Goal: Task Accomplishment & Management: Manage account settings

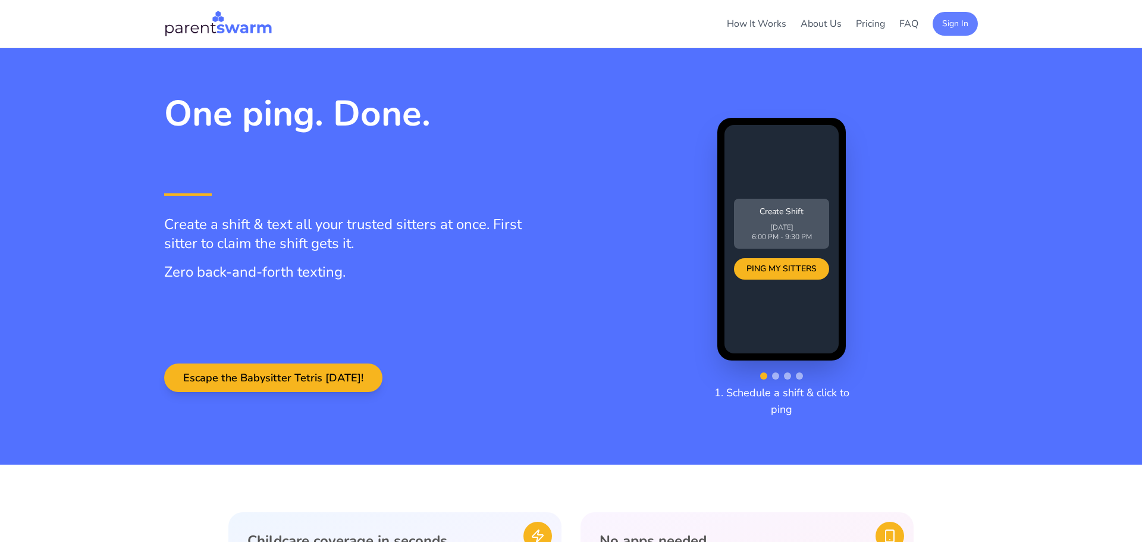
click at [940, 20] on button "Sign In" at bounding box center [954, 24] width 45 height 24
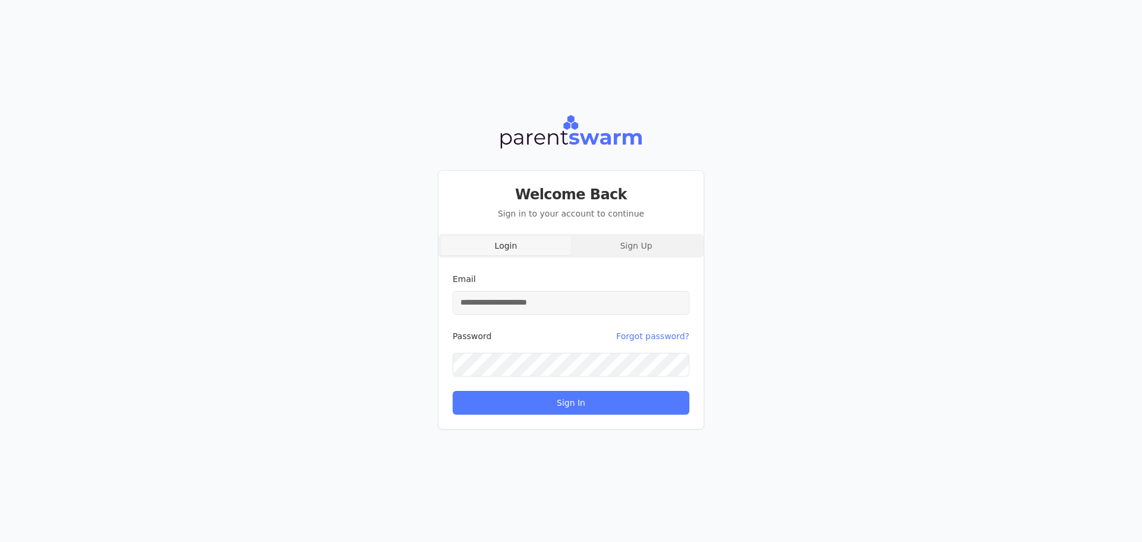
click at [565, 301] on input "Email" at bounding box center [570, 303] width 237 height 24
type input "**********"
click at [452, 391] on button "Sign In" at bounding box center [570, 403] width 237 height 24
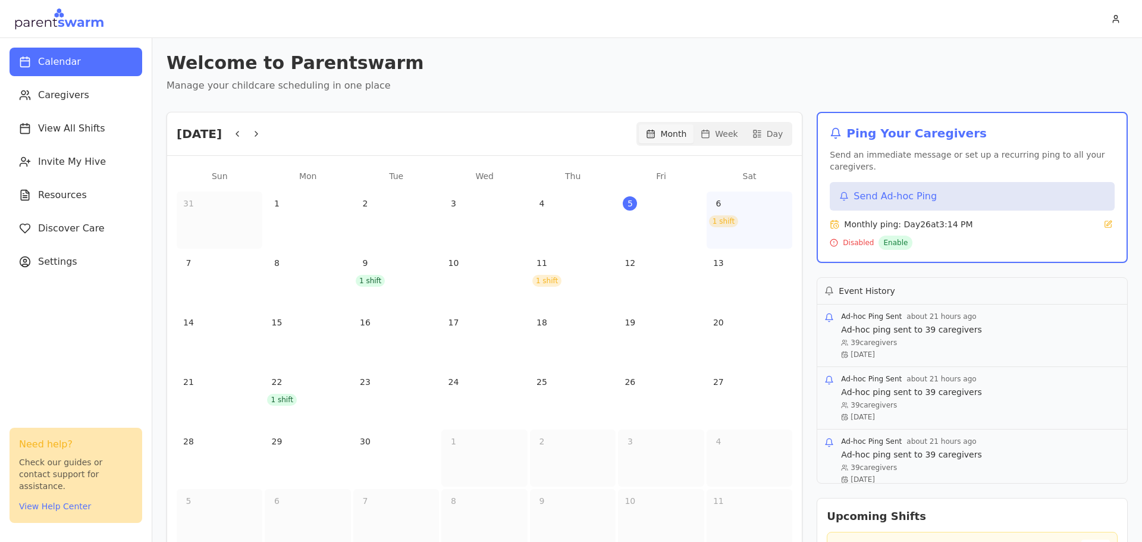
click at [723, 222] on div "1 shift" at bounding box center [723, 221] width 29 height 12
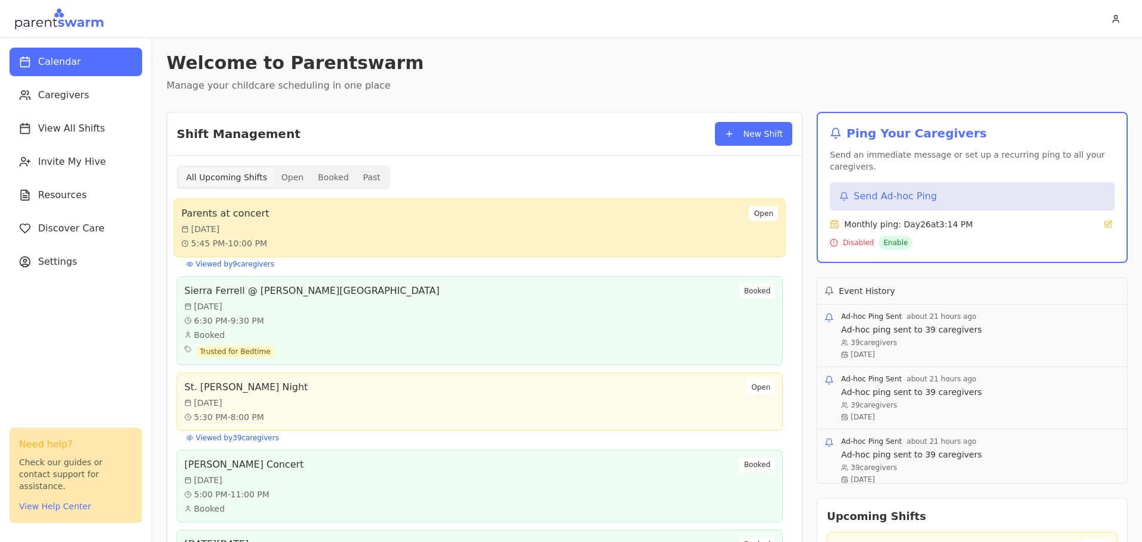
click at [406, 238] on div "Parents at concert Sat, Sep 6 5:45 PM - 10:00 PM Open" at bounding box center [479, 227] width 596 height 43
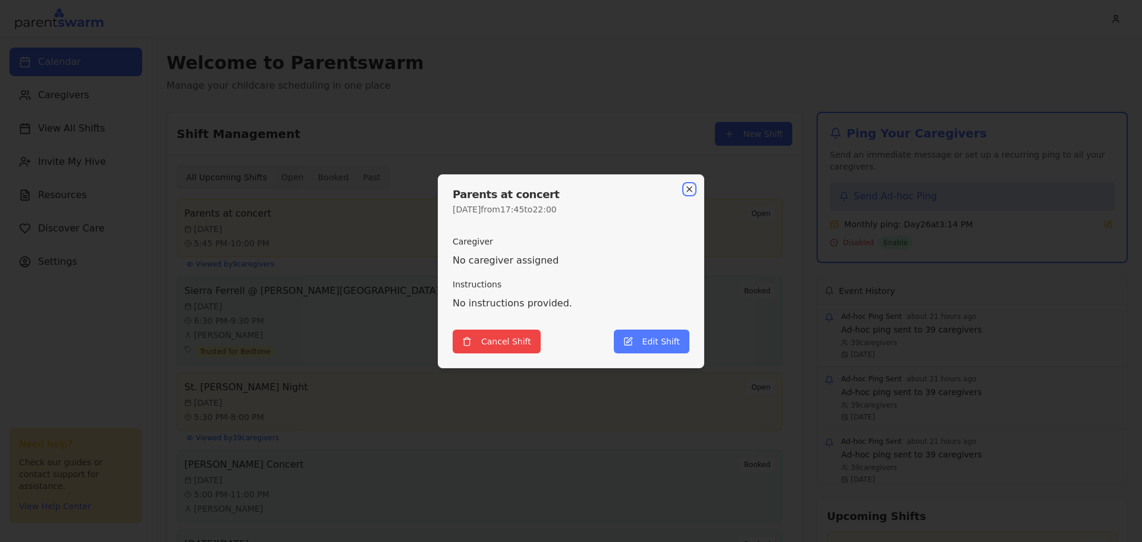
click at [693, 187] on icon "button" at bounding box center [689, 189] width 10 height 10
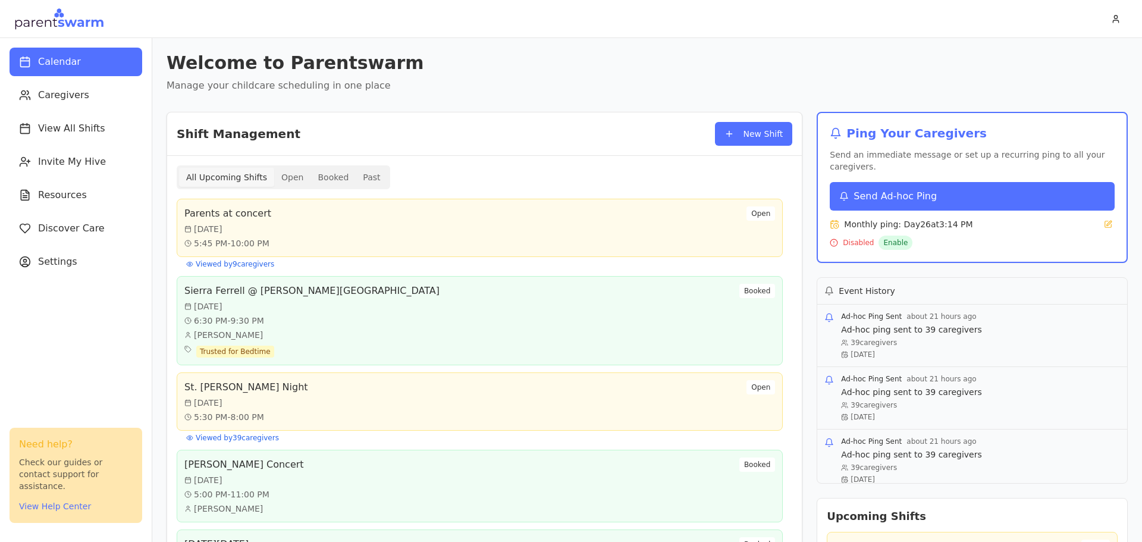
click at [849, 189] on div "Send Ad-hoc Ping" at bounding box center [888, 196] width 98 height 14
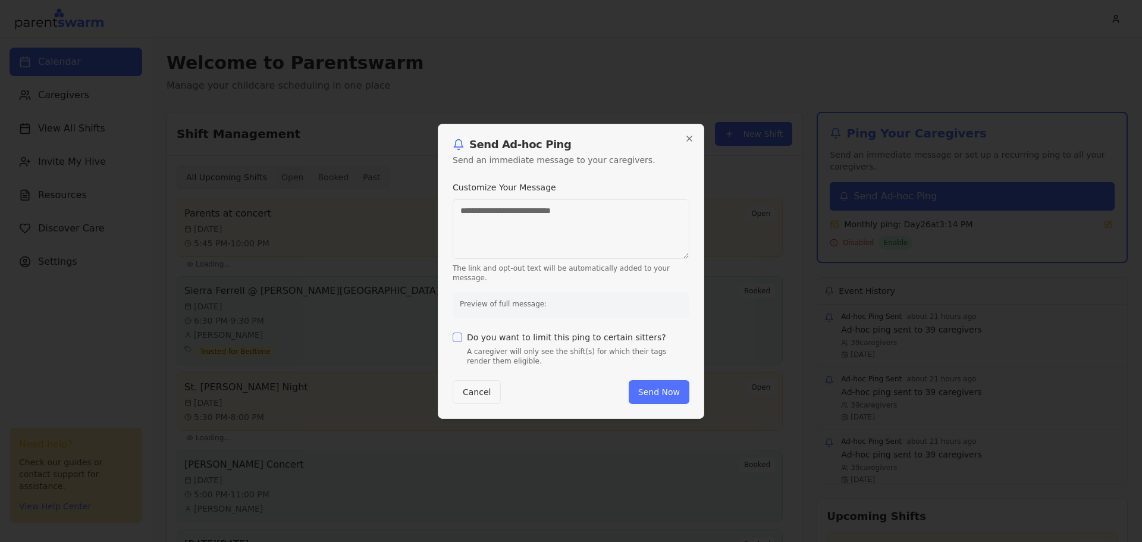
type textarea "**********"
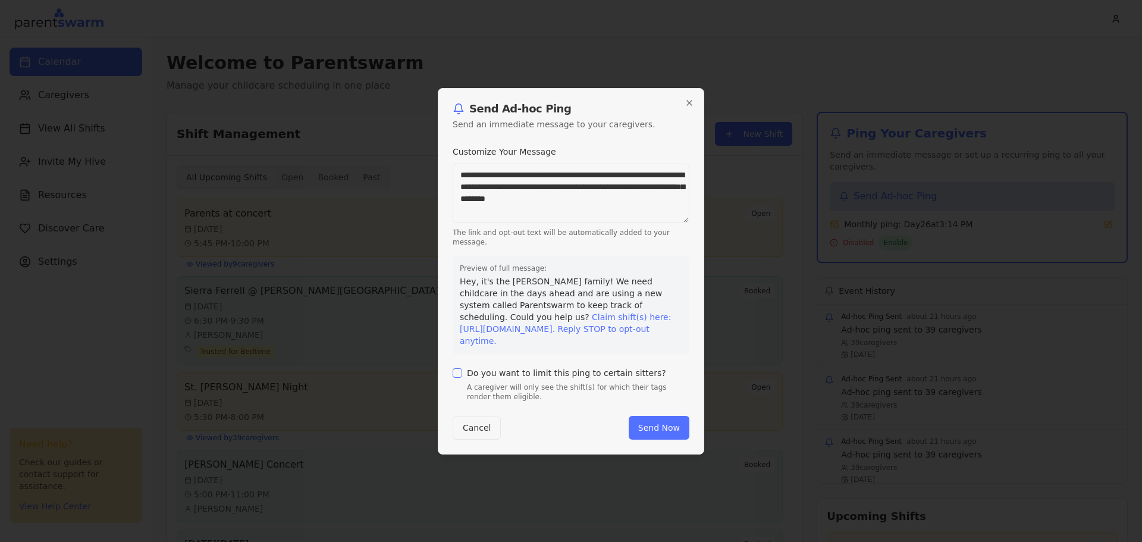
click at [466, 368] on div "Do you want to limit this ping to certain sitters?" at bounding box center [570, 373] width 237 height 10
click at [457, 372] on button "Do you want to limit this ping to certain sitters?" at bounding box center [457, 373] width 10 height 10
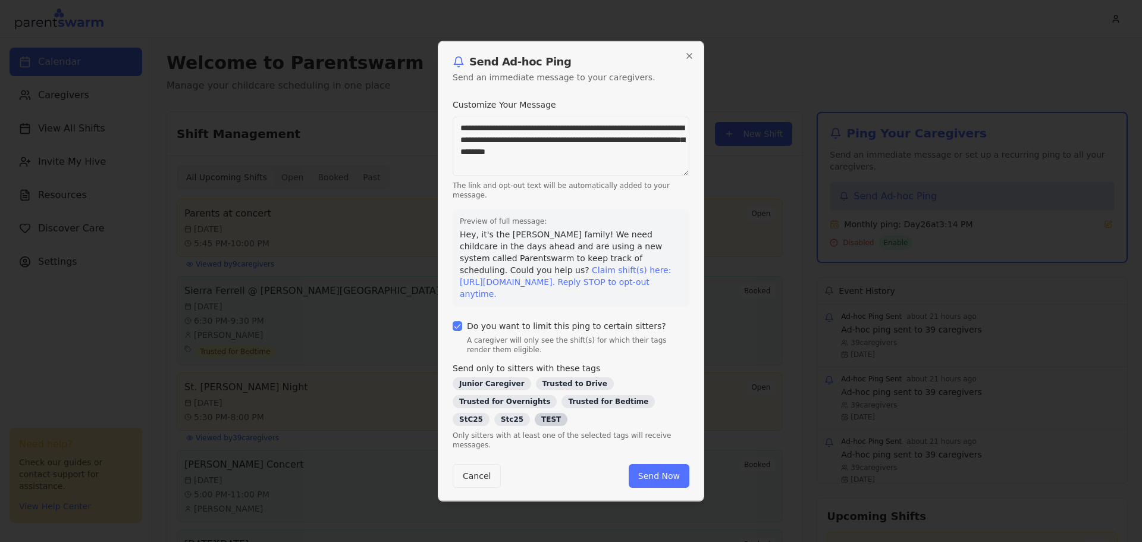
click at [567, 412] on div "TEST" at bounding box center [551, 418] width 33 height 13
click at [644, 446] on div "**********" at bounding box center [571, 270] width 266 height 460
click at [651, 468] on button "Send Now" at bounding box center [658, 480] width 61 height 24
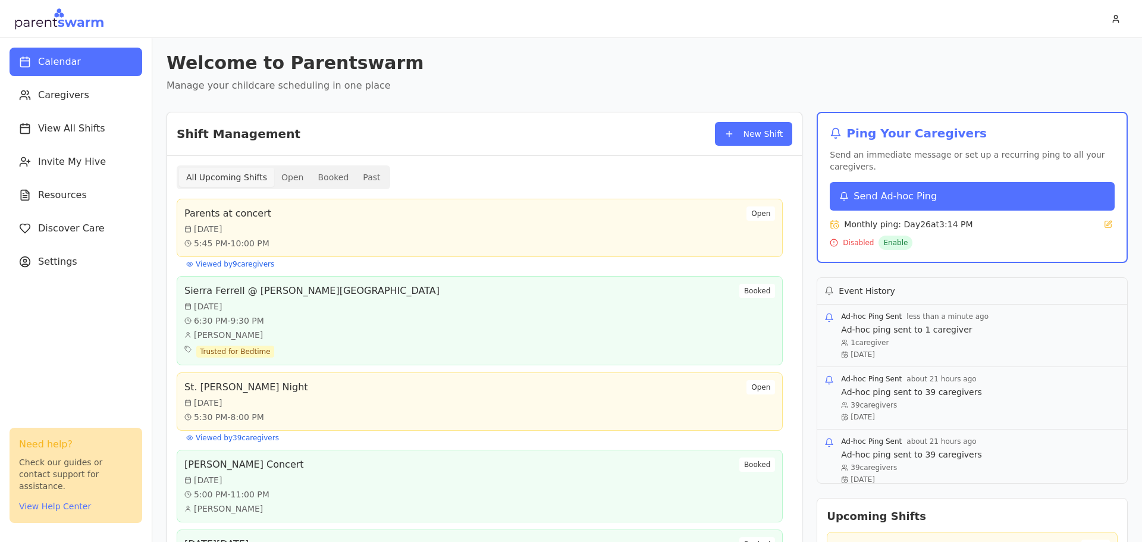
click at [970, 182] on button "Send Ad-hoc Ping" at bounding box center [971, 196] width 285 height 29
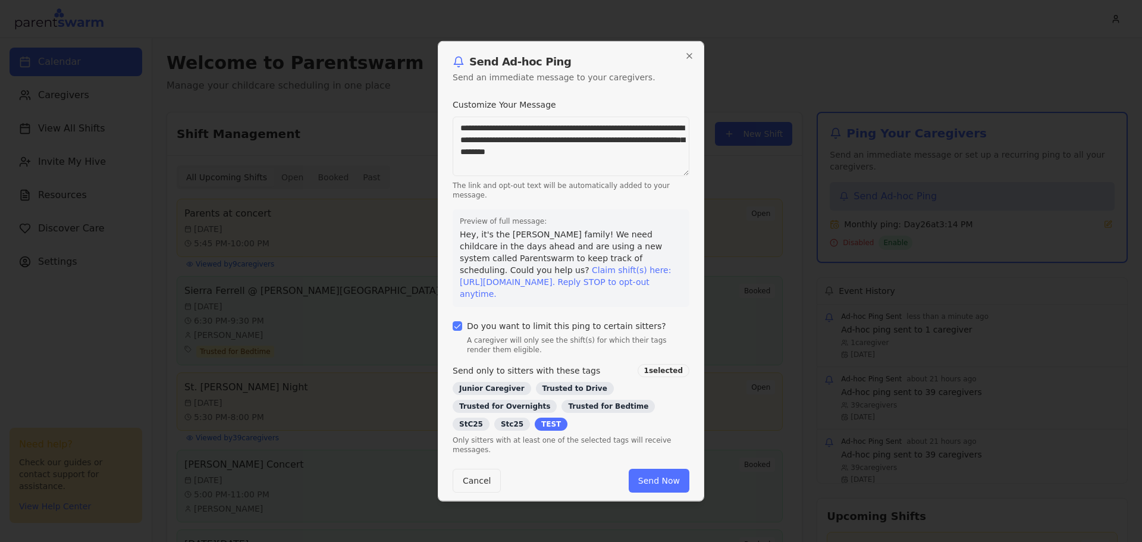
drag, startPoint x: 628, startPoint y: 175, endPoint x: 561, endPoint y: 136, distance: 78.6
click at [561, 136] on textarea "**********" at bounding box center [570, 145] width 237 height 59
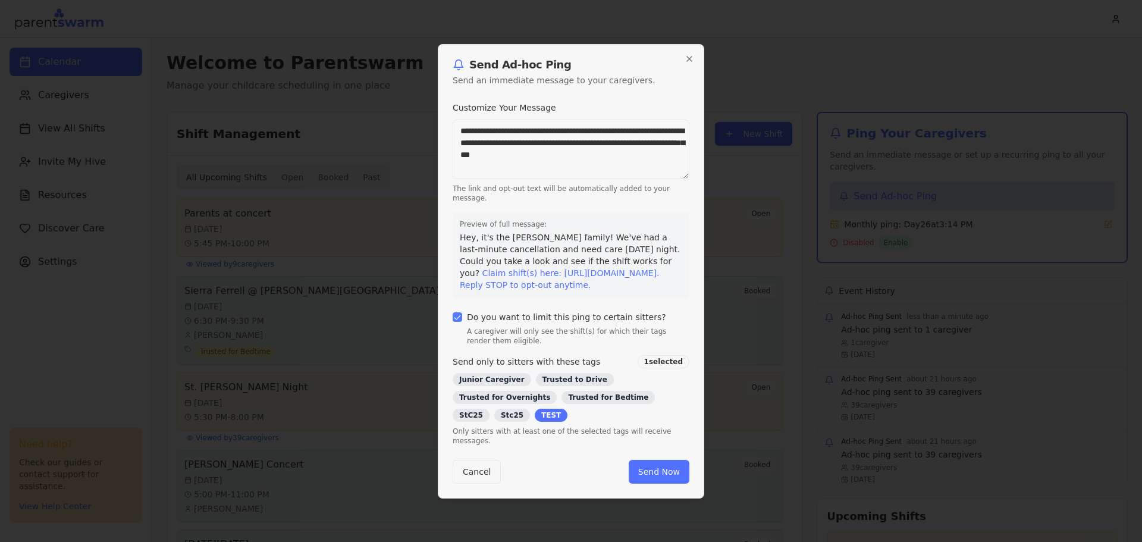
type textarea "**********"
click at [455, 322] on button "Do you want to limit this ping to certain sitters?" at bounding box center [457, 317] width 10 height 10
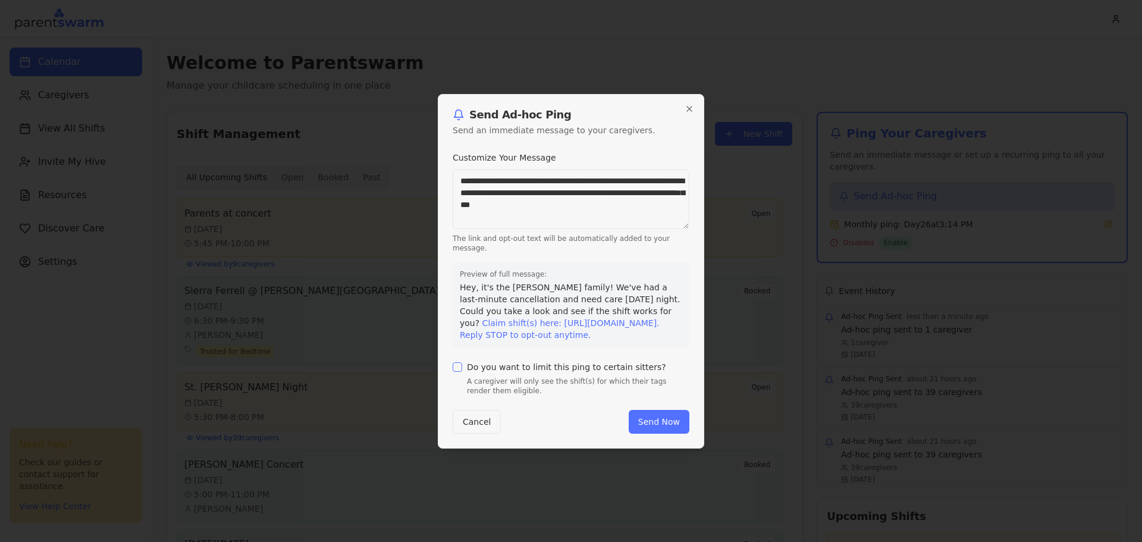
click at [620, 202] on textarea "**********" at bounding box center [570, 198] width 237 height 59
click at [653, 419] on button "Send Now" at bounding box center [658, 422] width 61 height 24
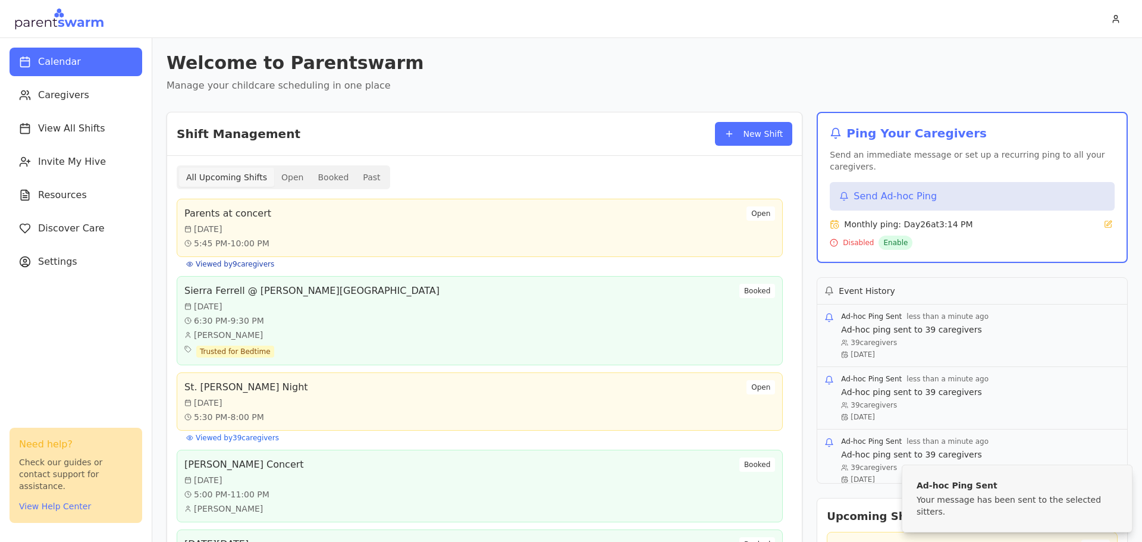
click at [259, 265] on span "Viewed by 9 caregiver s" at bounding box center [235, 264] width 78 height 10
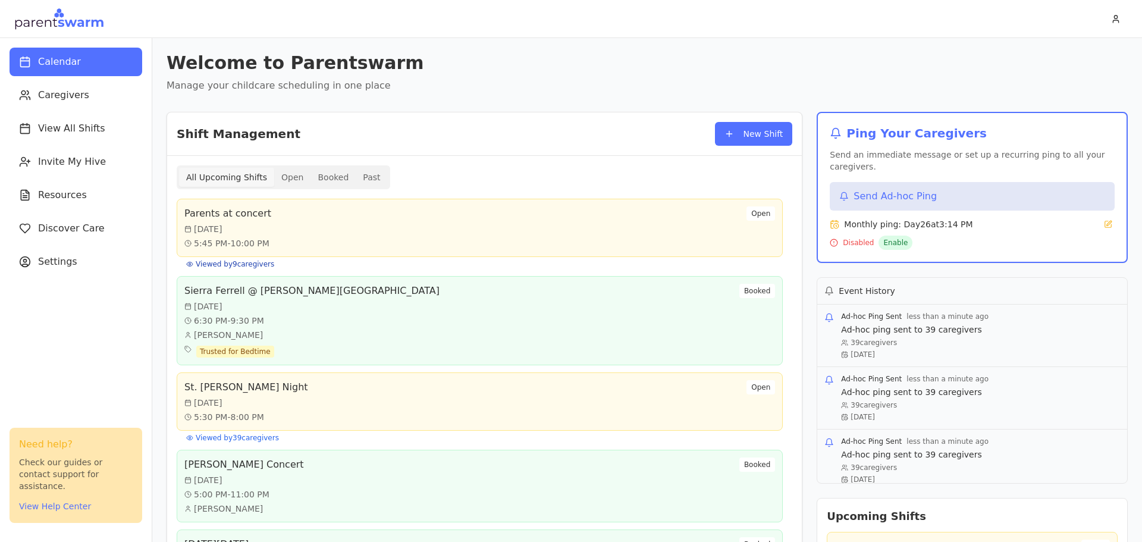
click at [248, 265] on span "Viewed by 9 caregiver s" at bounding box center [235, 264] width 78 height 10
click at [68, 101] on span "Caregivers" at bounding box center [63, 95] width 51 height 14
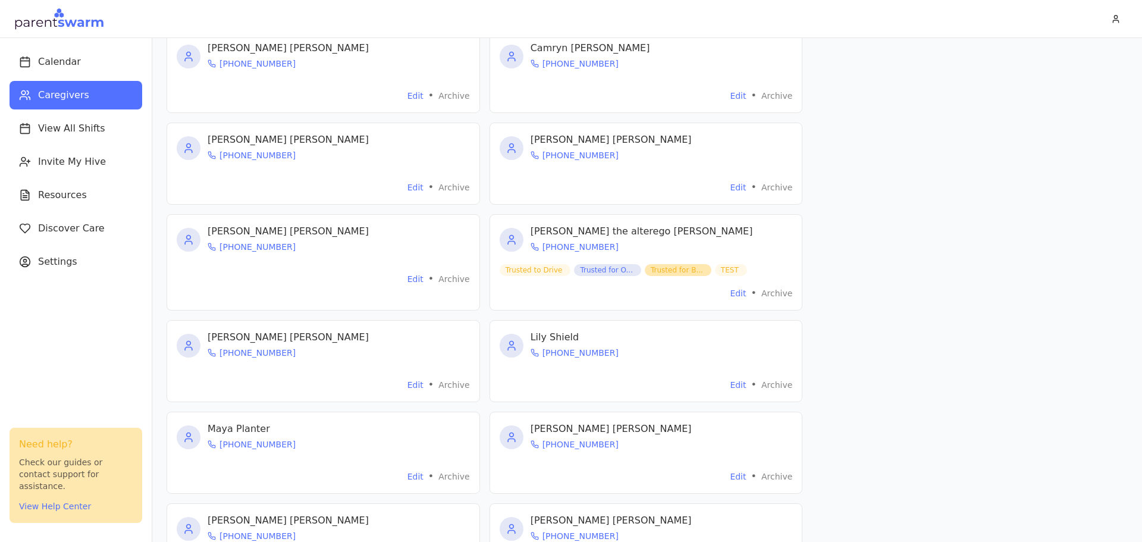
scroll to position [939, 0]
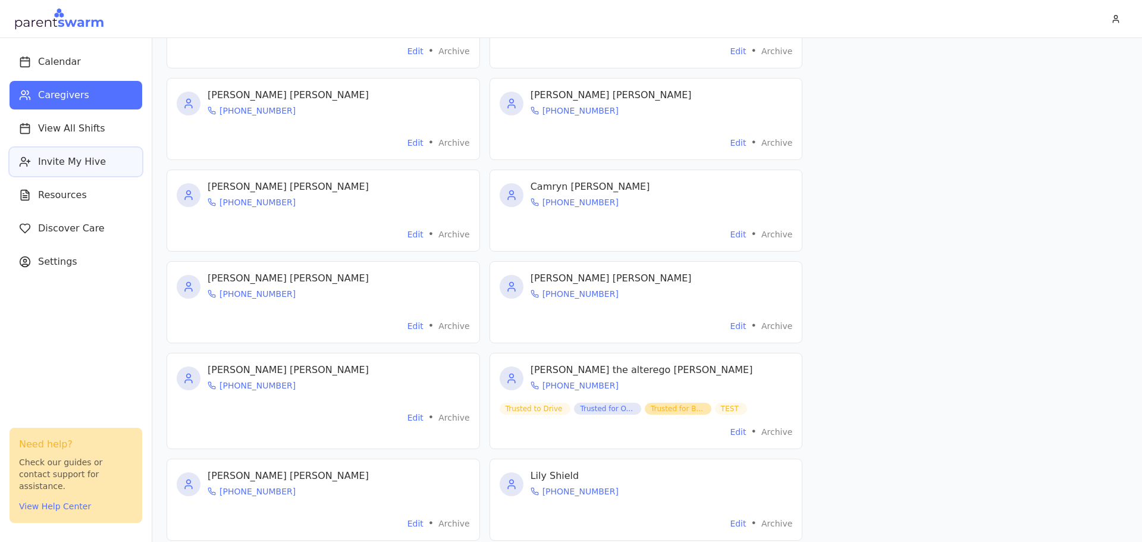
click at [71, 153] on button "Invite My Hive" at bounding box center [76, 161] width 133 height 29
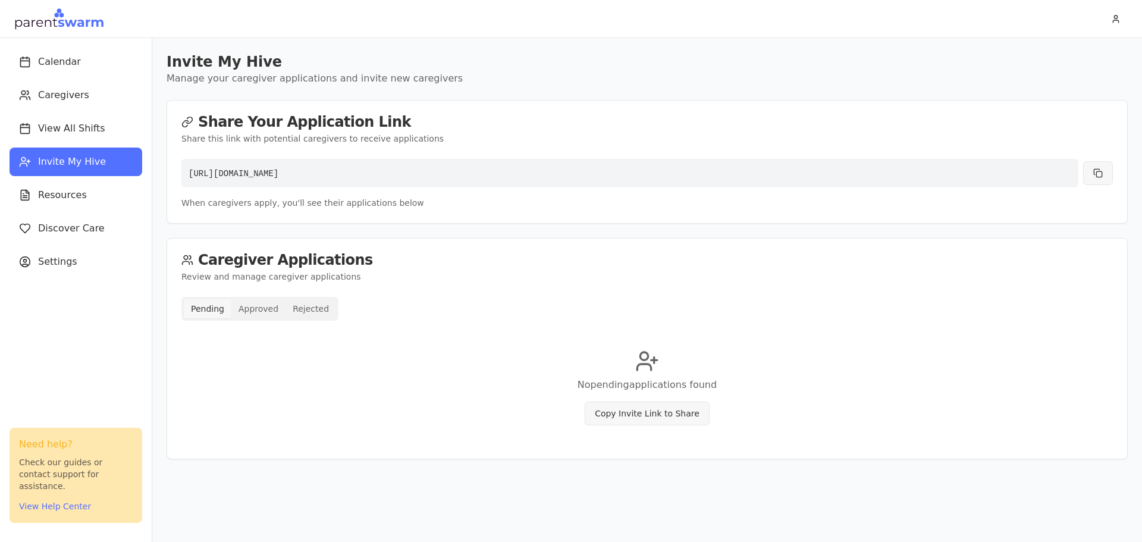
click at [223, 309] on button "Pending" at bounding box center [208, 308] width 48 height 19
click at [260, 300] on button "Approved" at bounding box center [258, 308] width 54 height 19
click at [206, 316] on button "Pending" at bounding box center [208, 308] width 48 height 19
click at [100, 53] on button "Calendar" at bounding box center [76, 62] width 133 height 29
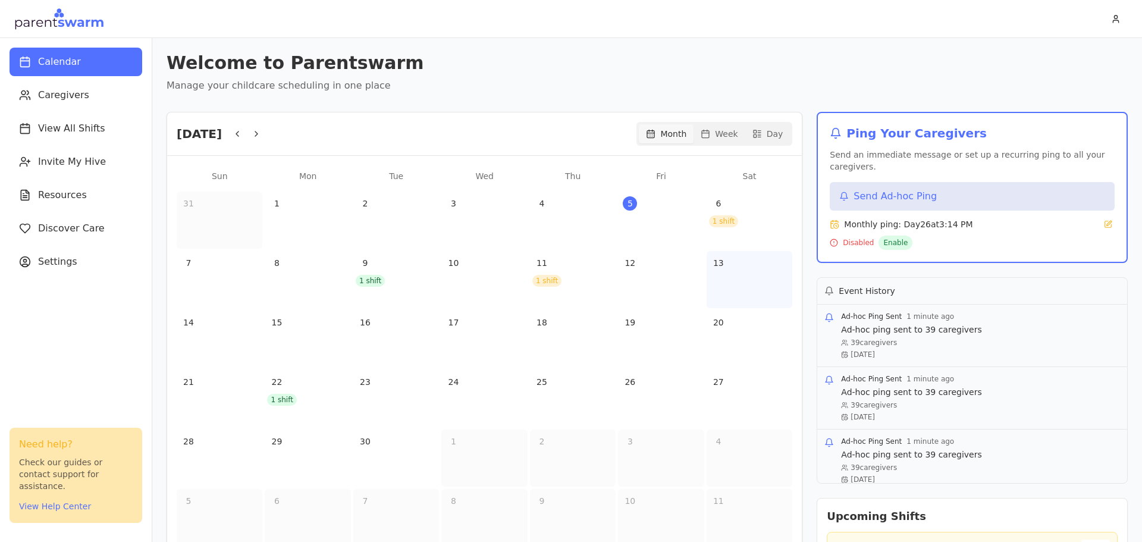
click at [725, 278] on div "13" at bounding box center [749, 279] width 86 height 57
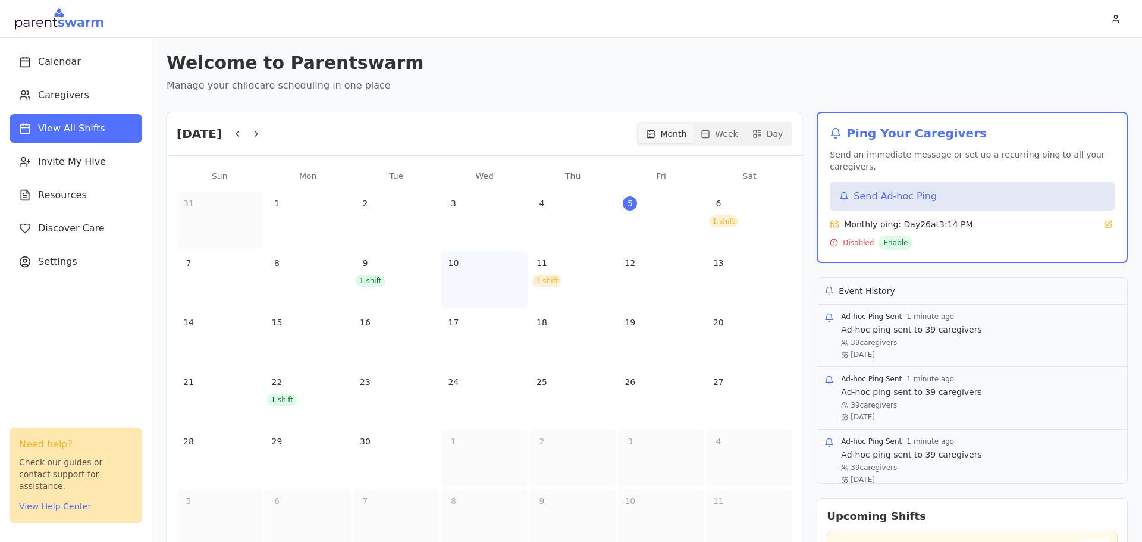
click at [509, 263] on div "10" at bounding box center [484, 262] width 81 height 19
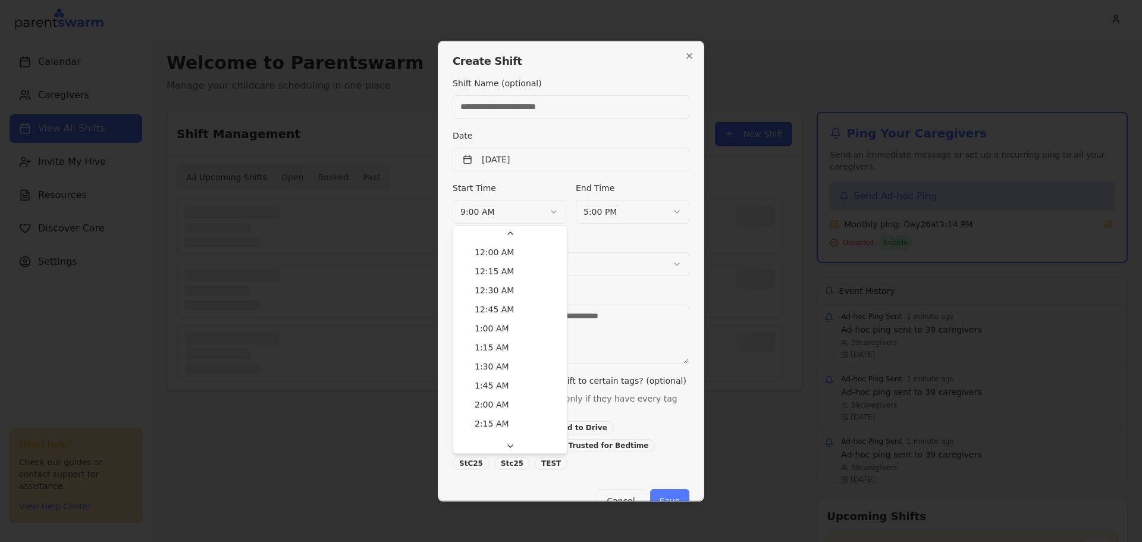
click at [546, 213] on body "Calendar Caregivers View All Shifts Invite My Hive Resources Discover Care Sett…" at bounding box center [571, 271] width 1142 height 542
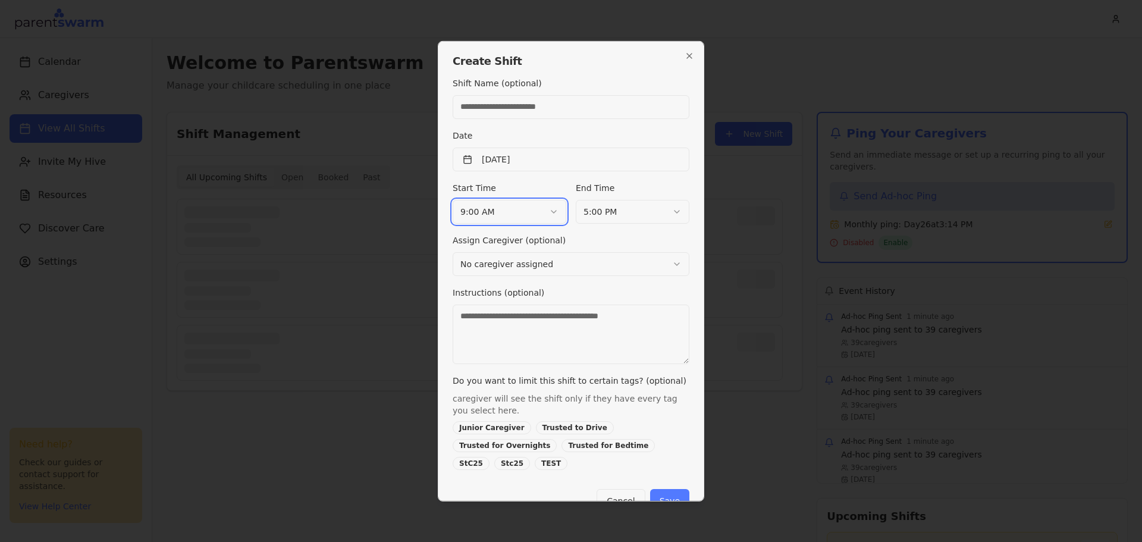
click at [631, 103] on body "Calendar Caregivers View All Shifts Invite My Hive Resources Discover Care Sett…" at bounding box center [571, 271] width 1142 height 542
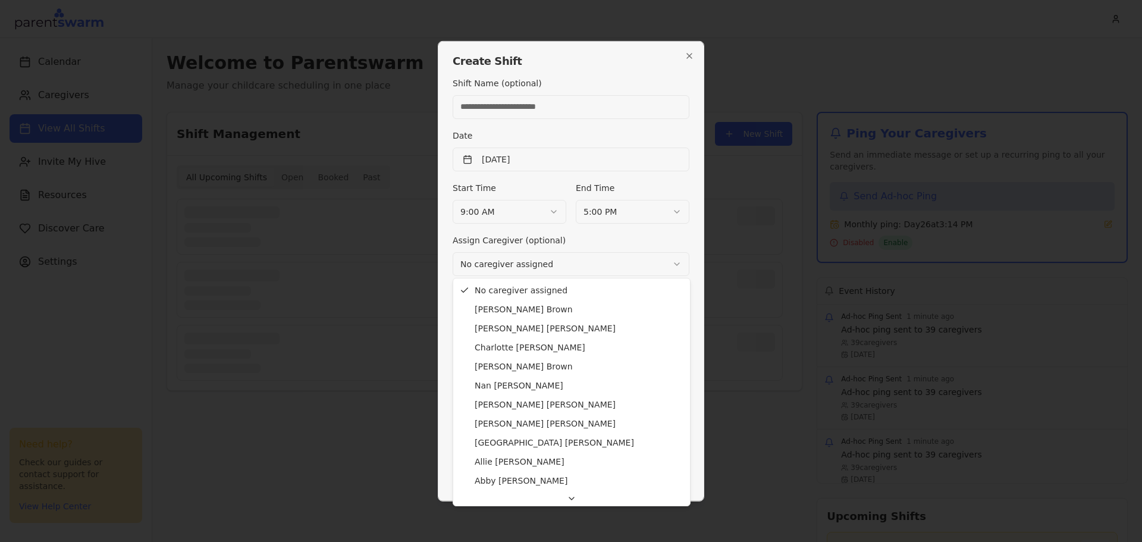
click at [510, 258] on body "Calendar Caregivers View All Shifts Invite My Hive Resources Discover Care Sett…" at bounding box center [571, 271] width 1142 height 542
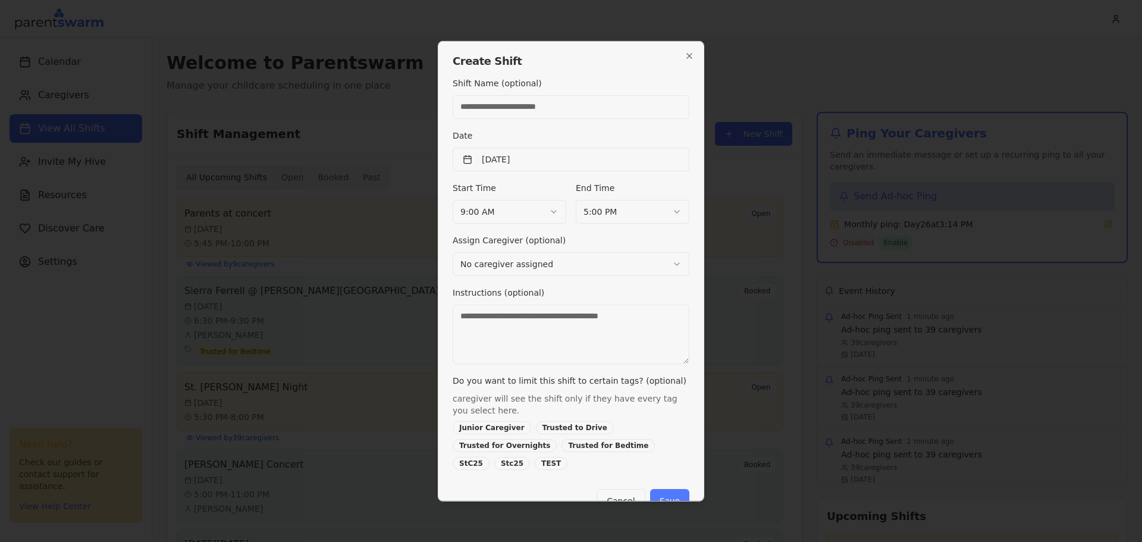
click at [547, 310] on textarea "Instructions (optional)" at bounding box center [570, 333] width 237 height 59
click at [494, 152] on button "September 5th, 2025" at bounding box center [570, 159] width 237 height 24
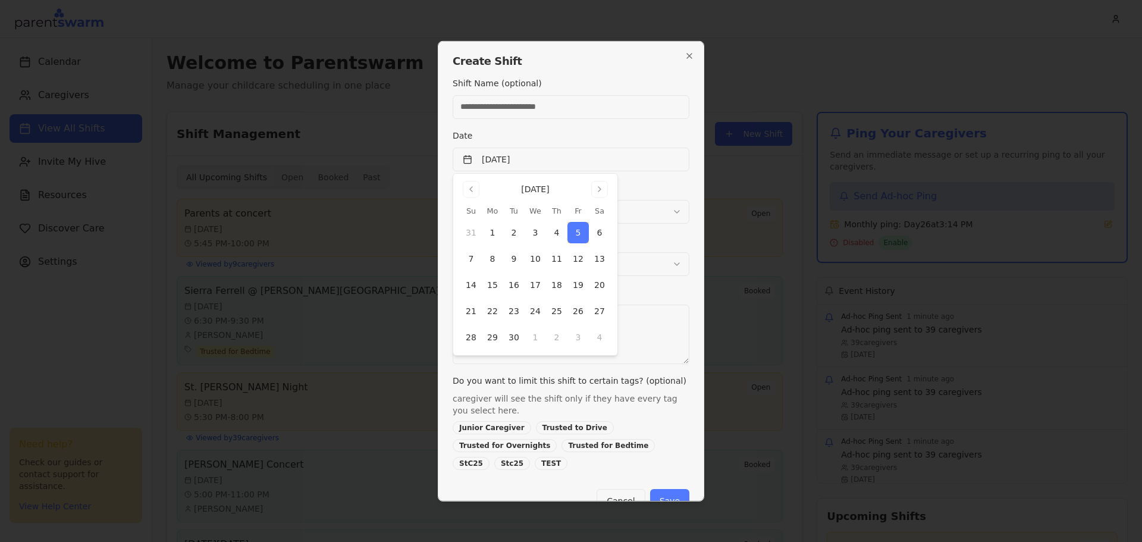
click at [514, 92] on div "Shift Name (optional)" at bounding box center [570, 97] width 237 height 43
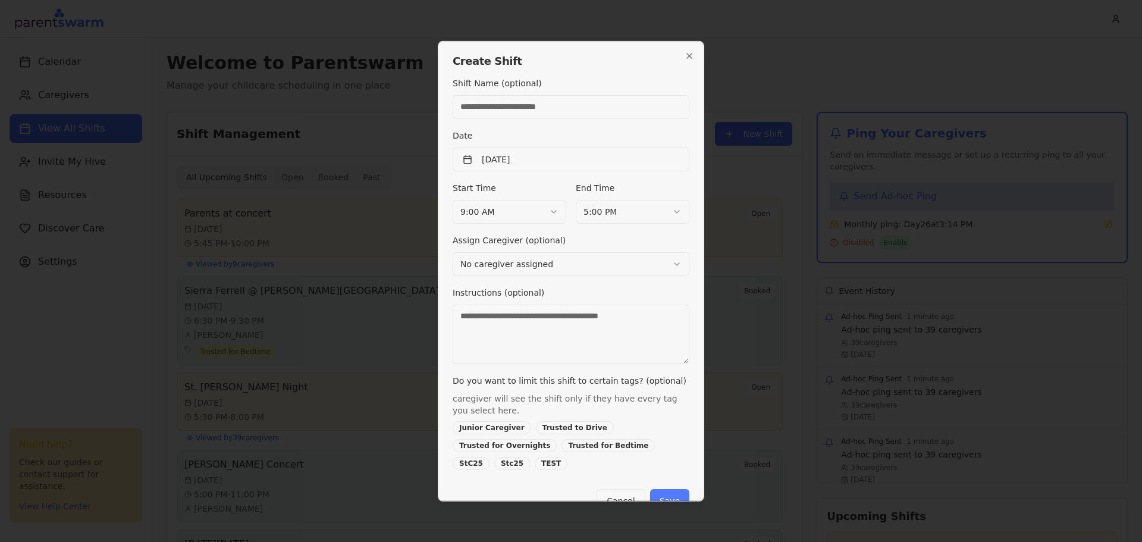
click at [515, 109] on input "Shift Name (optional)" at bounding box center [570, 107] width 237 height 24
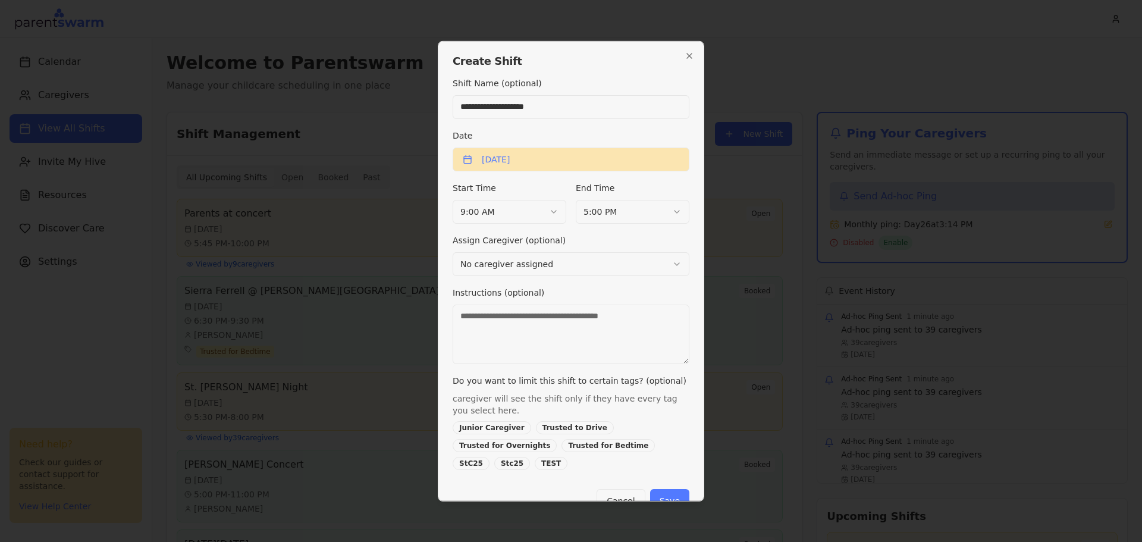
type input "**********"
click at [579, 164] on button "September 5th, 2025" at bounding box center [570, 159] width 237 height 24
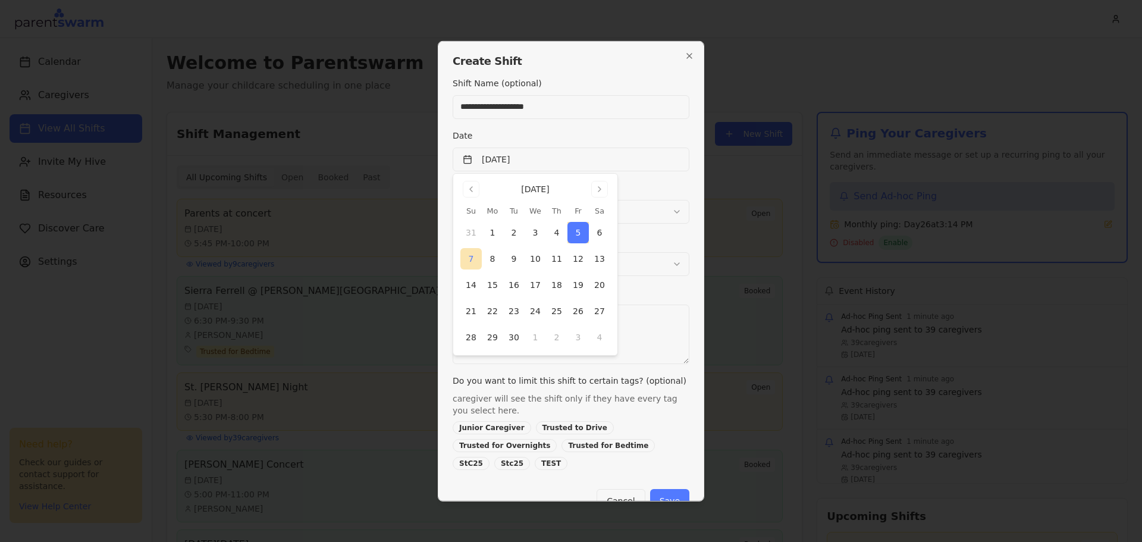
click at [471, 256] on button "7" at bounding box center [470, 258] width 21 height 21
click at [634, 183] on div "End Time 5:00 PM" at bounding box center [633, 201] width 114 height 43
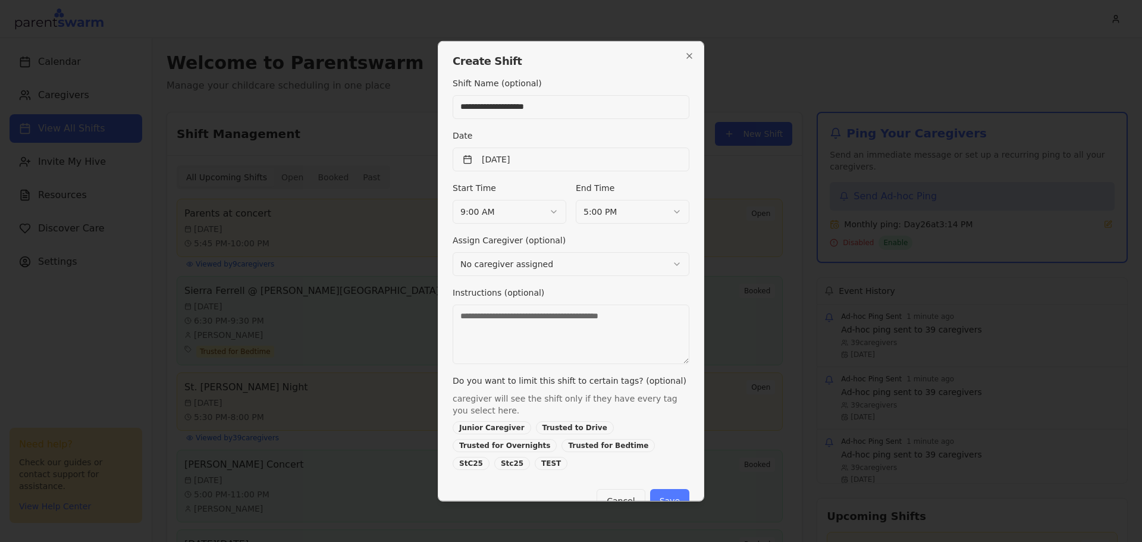
click at [552, 211] on body "Calendar Caregivers View All Shifts Invite My Hive Resources Discover Care Sett…" at bounding box center [571, 271] width 1142 height 542
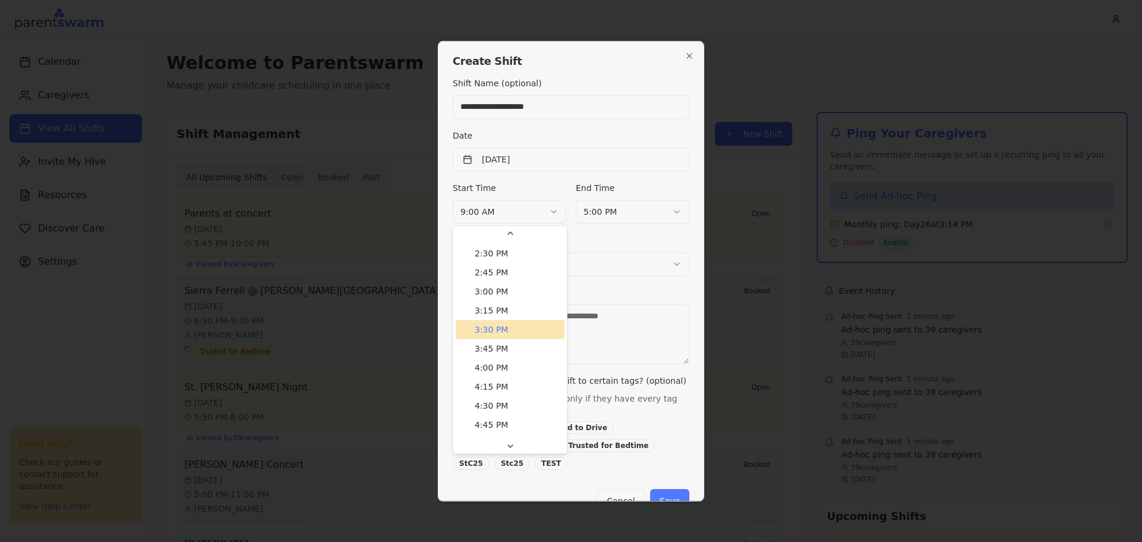
scroll to position [1162, 0]
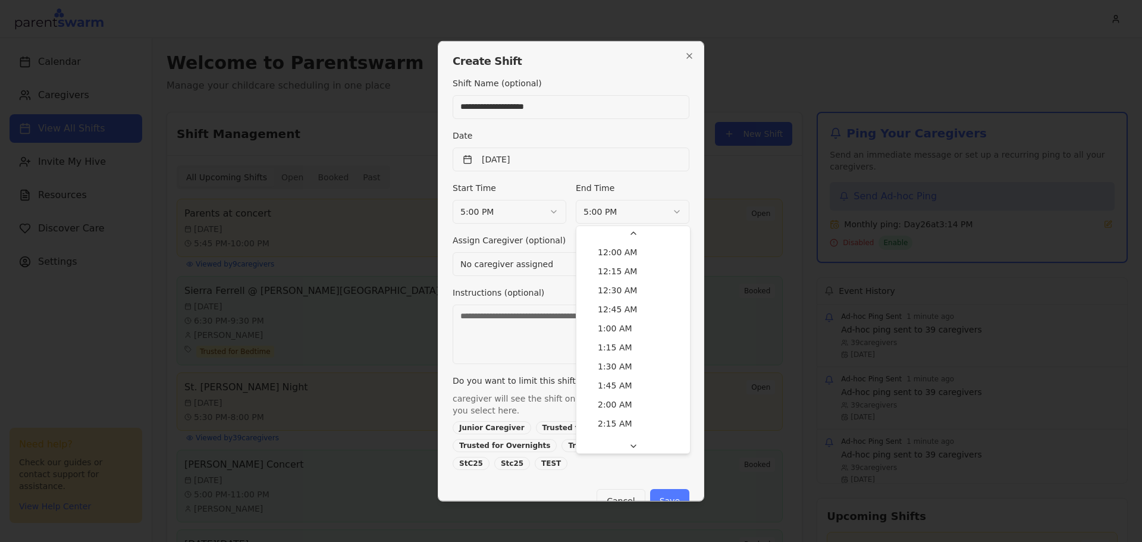
click at [617, 213] on body "Calendar Caregivers View All Shifts Invite My Hive Resources Discover Care Sett…" at bounding box center [571, 271] width 1142 height 542
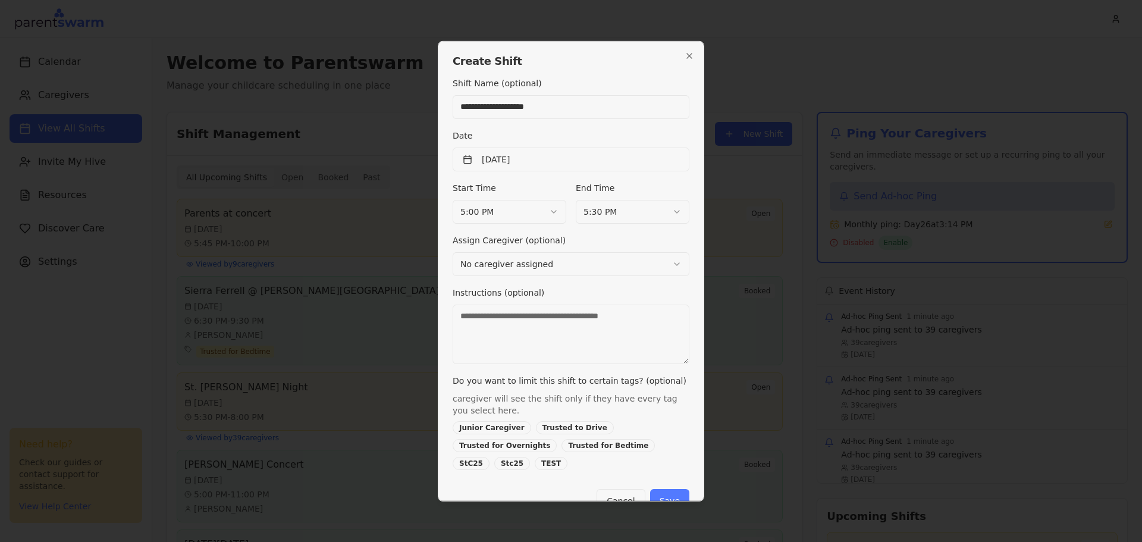
click at [694, 241] on div "**********" at bounding box center [571, 270] width 266 height 460
click at [577, 348] on textarea "Instructions (optional)" at bounding box center [570, 333] width 237 height 59
type textarea "**********"
click at [567, 456] on div "TEST" at bounding box center [551, 462] width 33 height 13
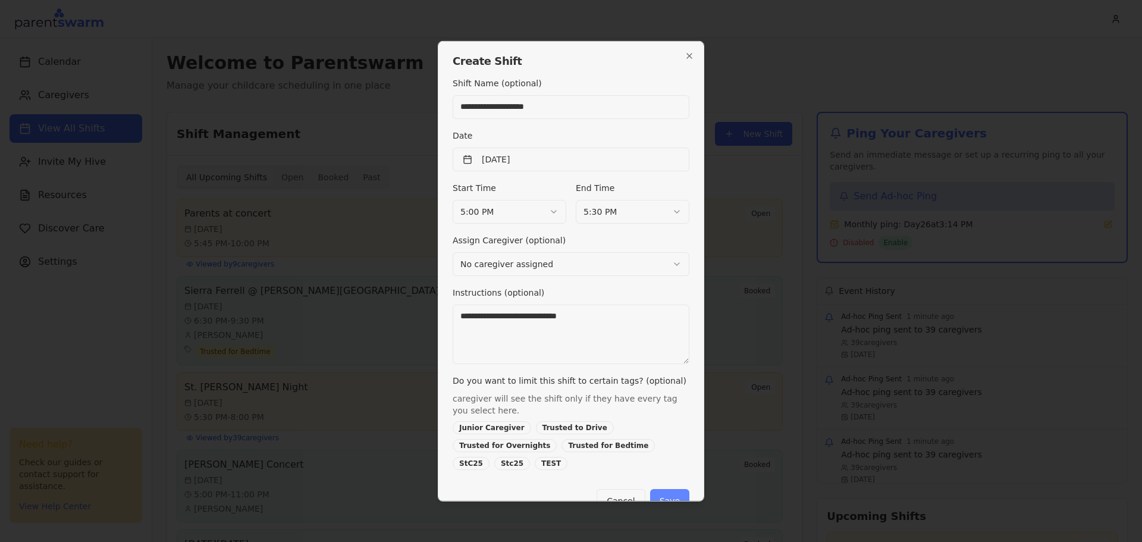
click at [671, 488] on button "Save" at bounding box center [669, 500] width 39 height 24
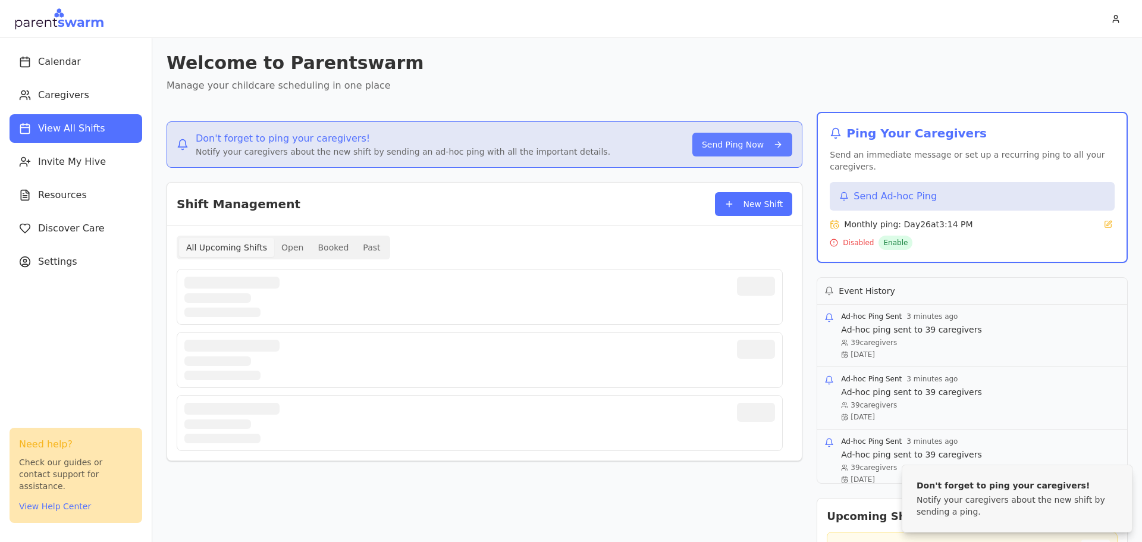
click at [708, 145] on button "Send Ping Now" at bounding box center [742, 145] width 100 height 24
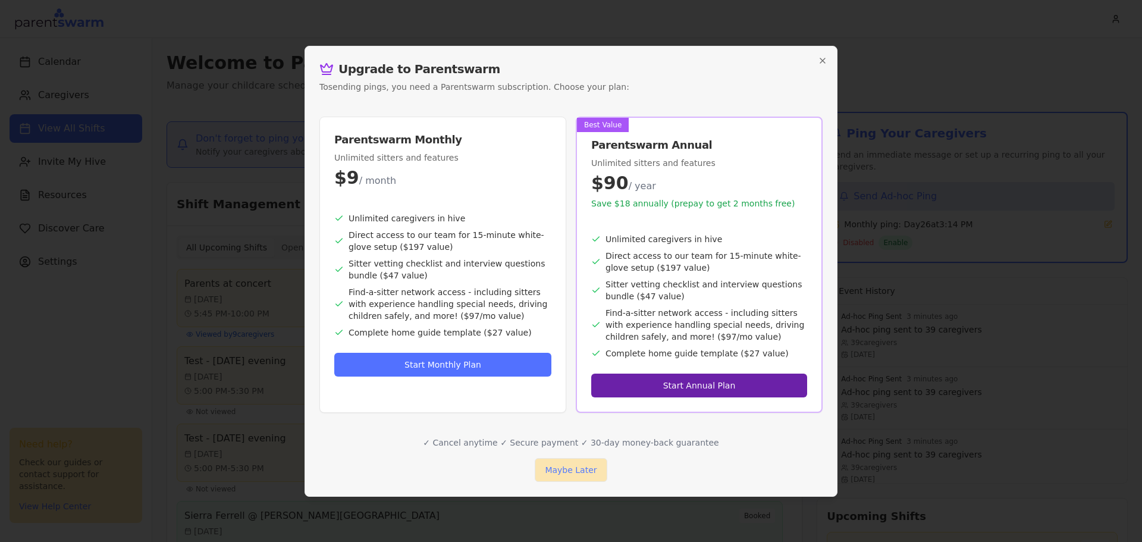
click at [585, 469] on button "Maybe Later" at bounding box center [571, 470] width 72 height 24
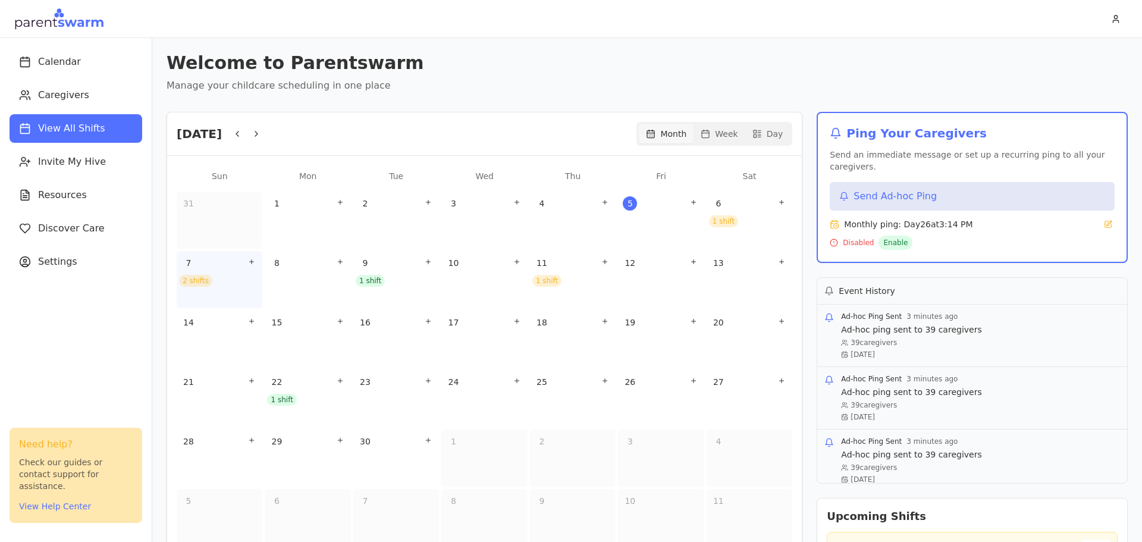
click at [207, 285] on div "7 2 shifts" at bounding box center [237, 252] width 92 height 66
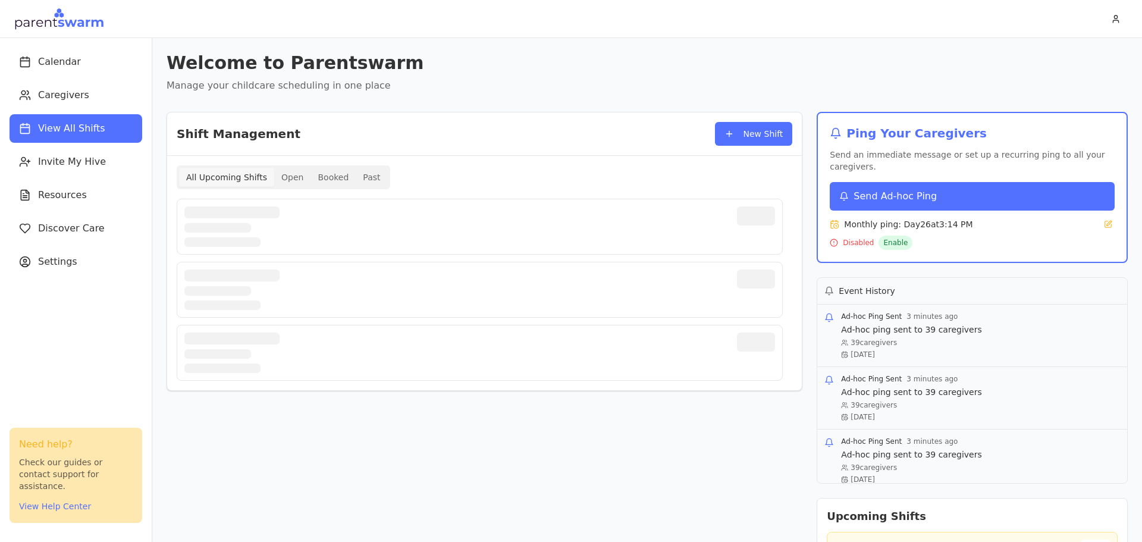
click at [881, 182] on button "Send Ad-hoc Ping" at bounding box center [971, 196] width 285 height 29
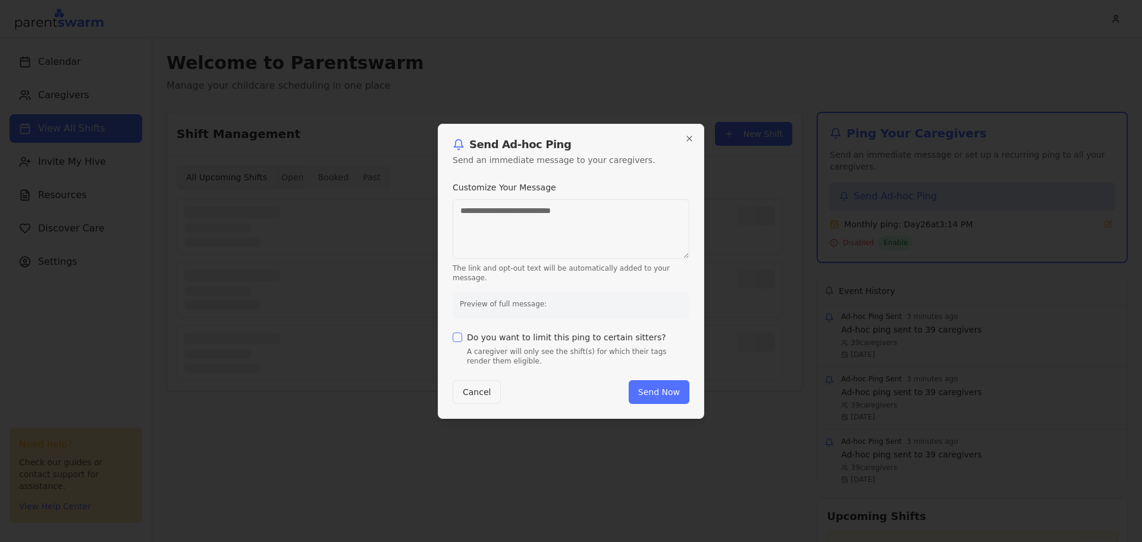
type textarea "**********"
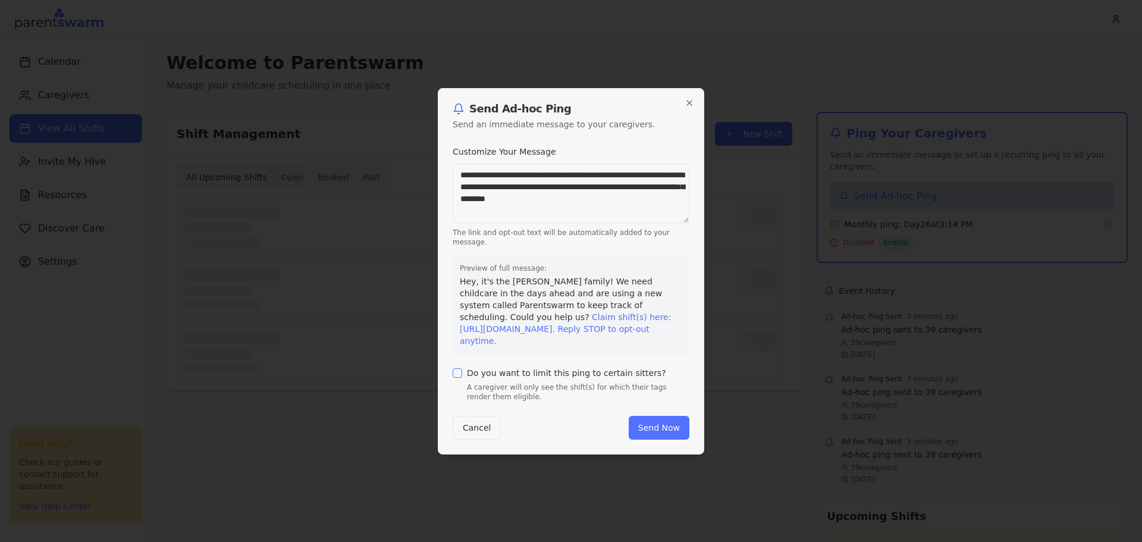
click at [524, 369] on label "Do you want to limit this ping to certain sitters?" at bounding box center [566, 373] width 199 height 8
click at [462, 369] on button "Do you want to limit this ping to certain sitters?" at bounding box center [457, 373] width 10 height 10
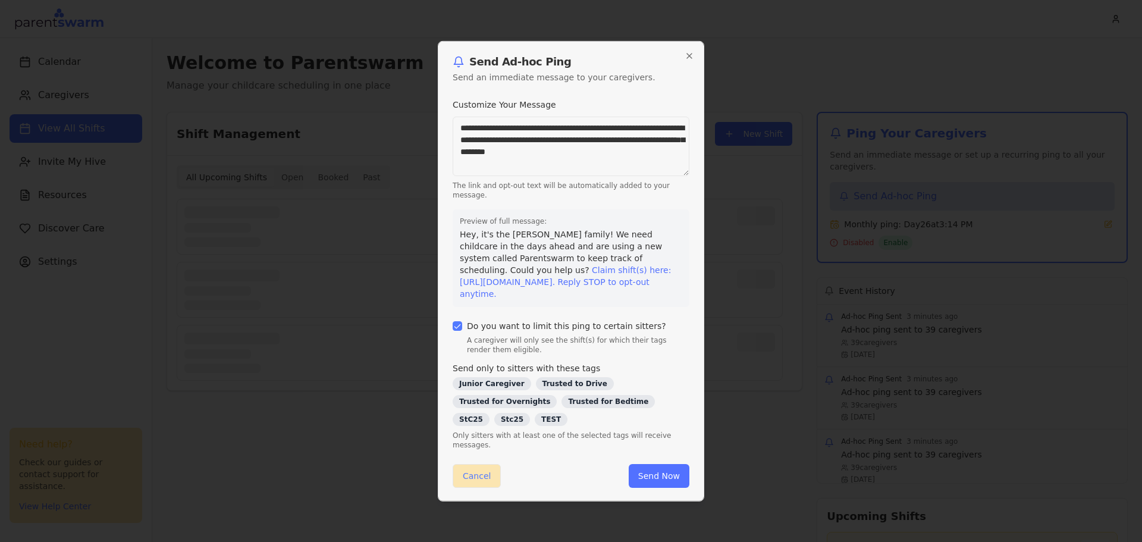
click at [470, 463] on button "Cancel" at bounding box center [476, 475] width 48 height 24
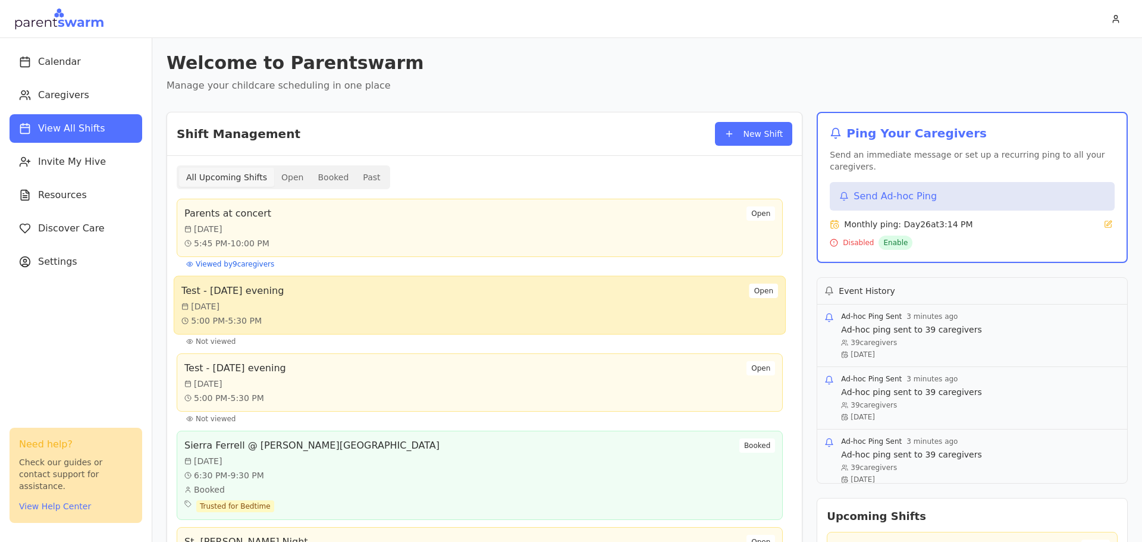
click at [527, 329] on div "Test - [DATE] evening [DATE] 5:00 PM - 5:30 PM Open" at bounding box center [480, 305] width 612 height 59
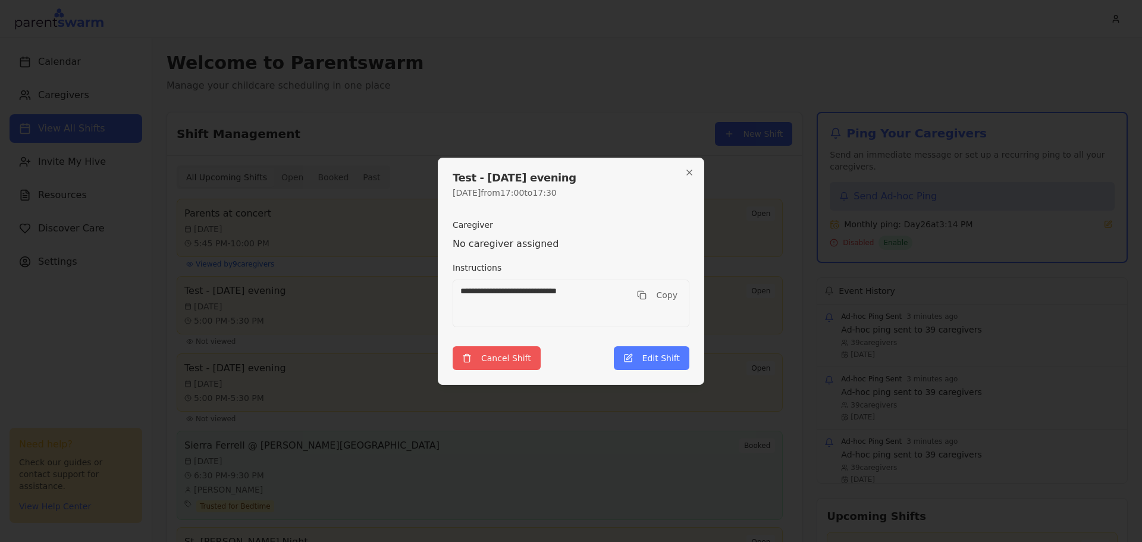
click at [520, 350] on button "Cancel Shift" at bounding box center [496, 358] width 88 height 24
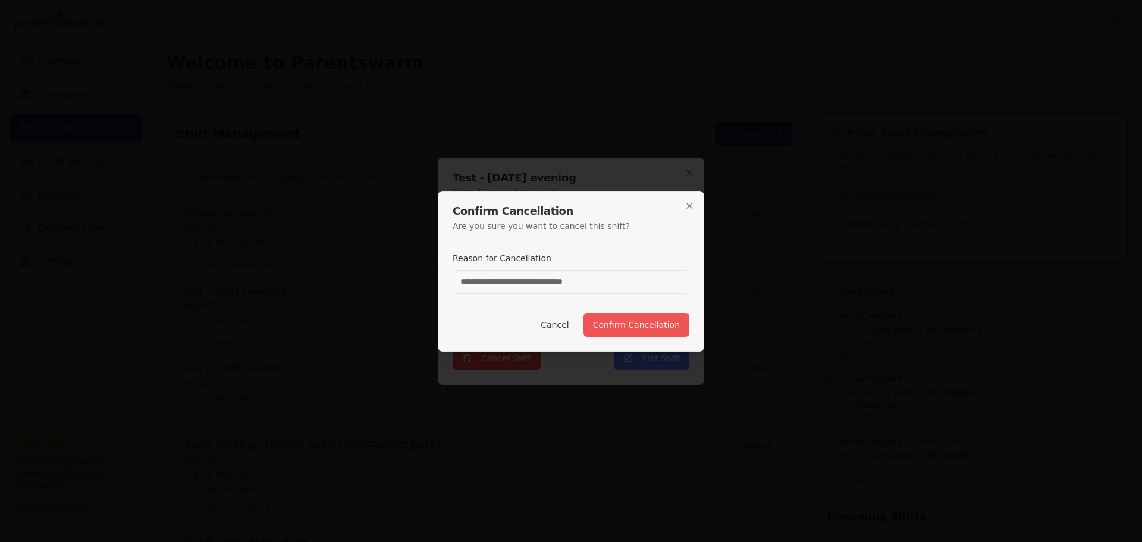
click at [630, 325] on button "Confirm Cancellation" at bounding box center [636, 325] width 106 height 24
